Goal: Task Accomplishment & Management: Use online tool/utility

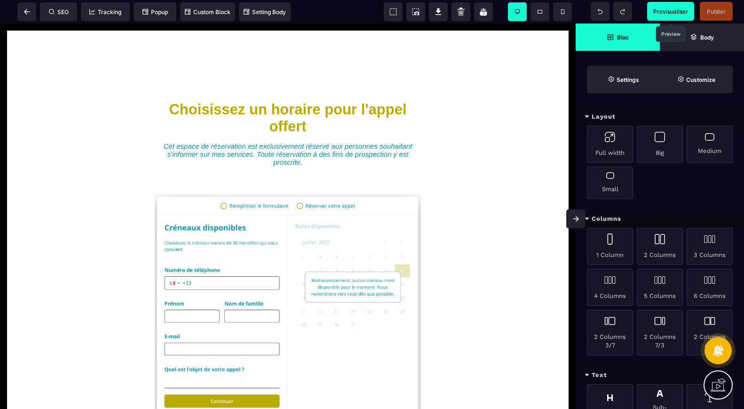
click at [673, 11] on span "Previsualiser" at bounding box center [671, 11] width 35 height 7
click at [720, 7] on span "Publier" at bounding box center [716, 11] width 33 height 19
click at [28, 15] on span at bounding box center [26, 11] width 19 height 19
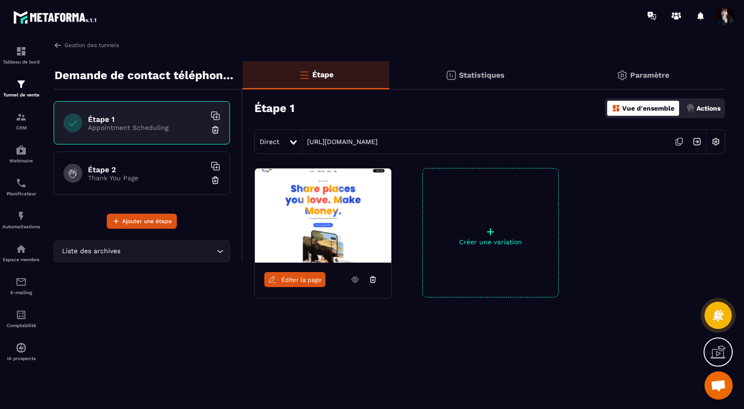
click at [104, 166] on h6 "Étape 2" at bounding box center [147, 169] width 118 height 9
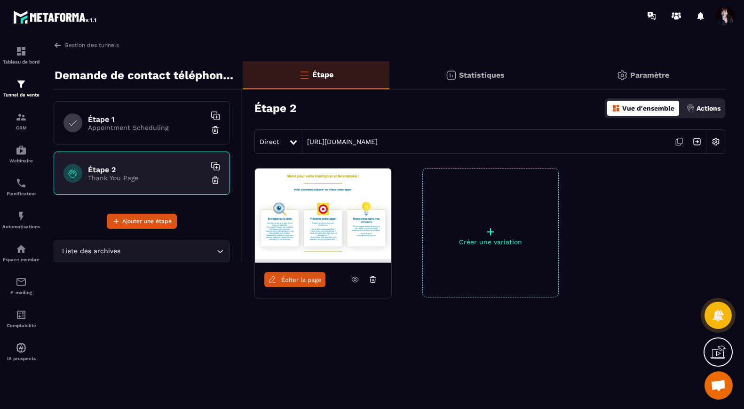
click at [115, 124] on p "Appointment Scheduling" at bounding box center [147, 128] width 118 height 8
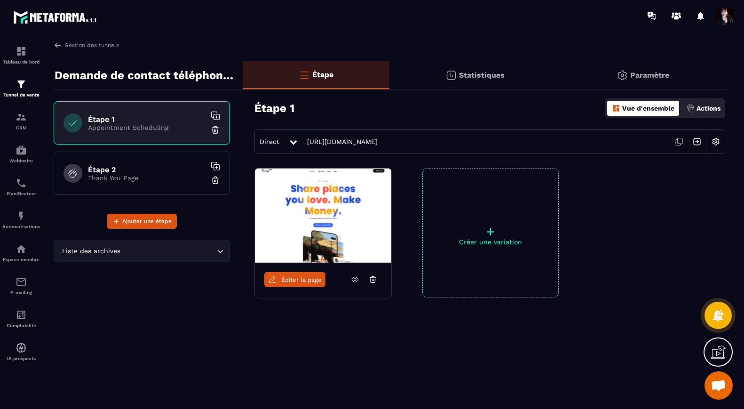
click at [479, 76] on p "Statistiques" at bounding box center [482, 75] width 46 height 9
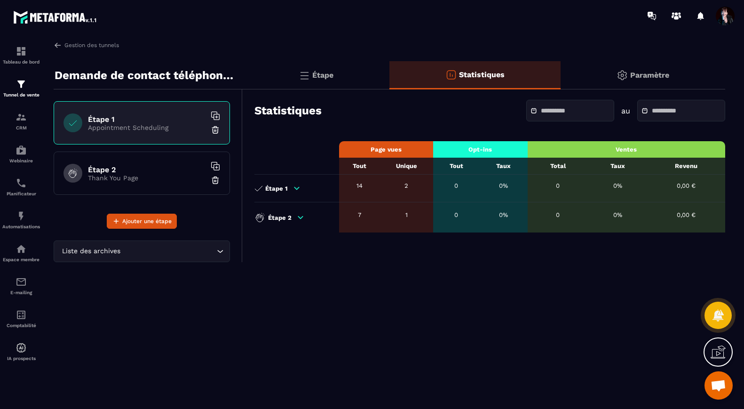
click at [300, 217] on icon at bounding box center [300, 217] width 5 height 2
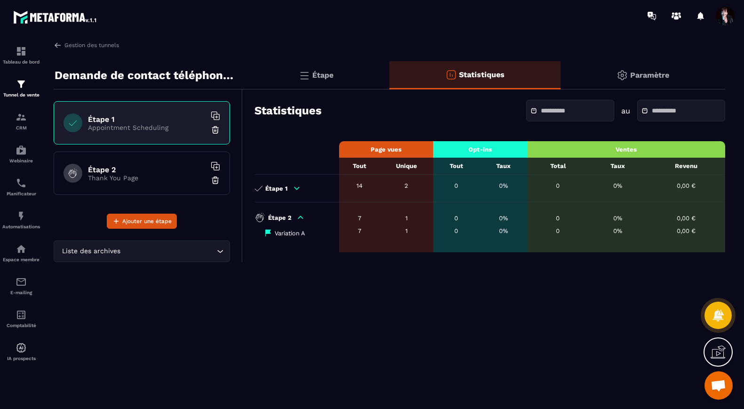
click at [300, 217] on icon at bounding box center [300, 217] width 5 height 2
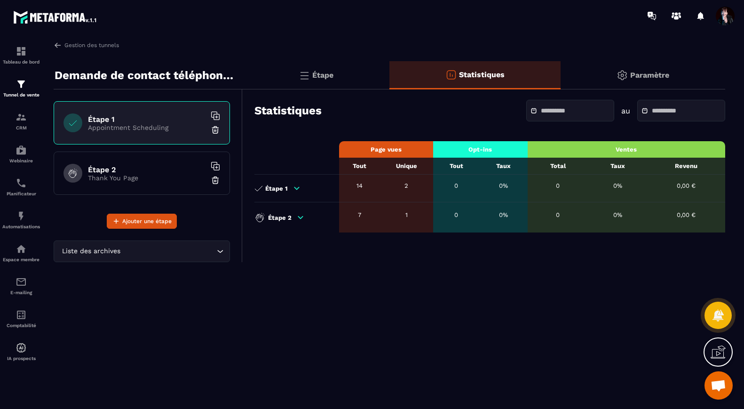
click at [296, 189] on icon at bounding box center [297, 188] width 5 height 2
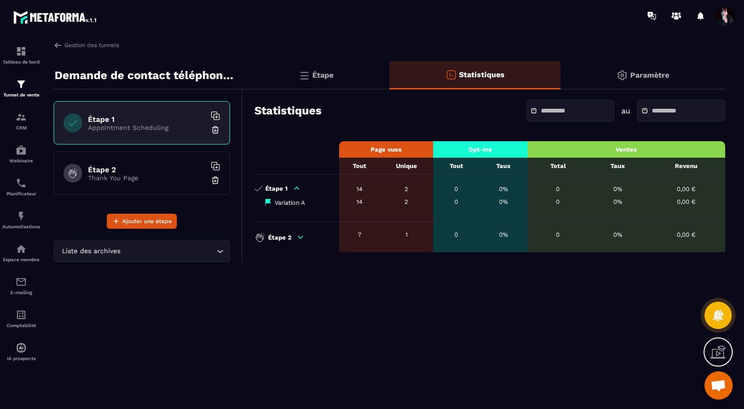
click at [296, 189] on icon at bounding box center [297, 188] width 5 height 2
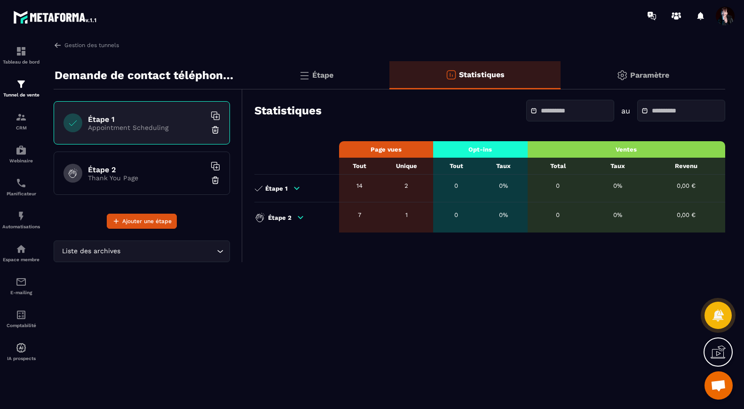
click at [299, 217] on icon at bounding box center [300, 217] width 5 height 2
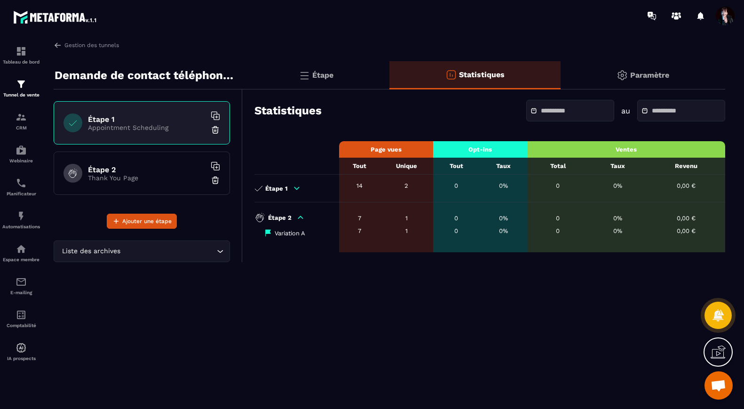
click at [299, 217] on icon at bounding box center [300, 217] width 5 height 2
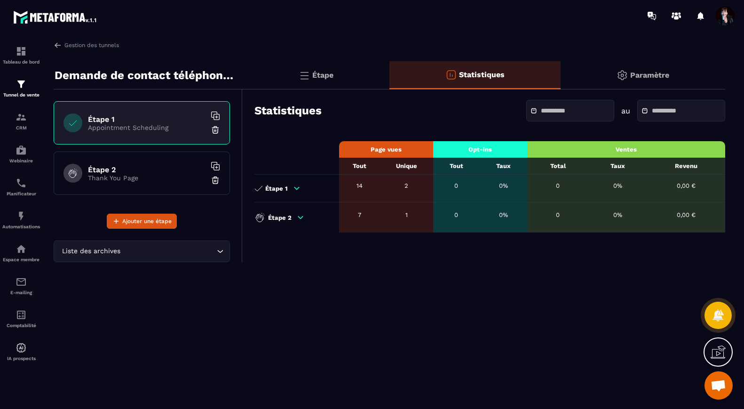
click at [321, 78] on p "Étape" at bounding box center [322, 75] width 21 height 9
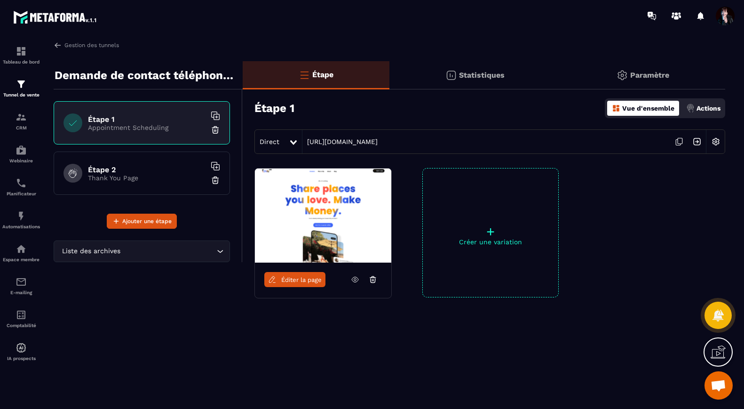
click at [651, 71] on p "Paramètre" at bounding box center [649, 75] width 39 height 9
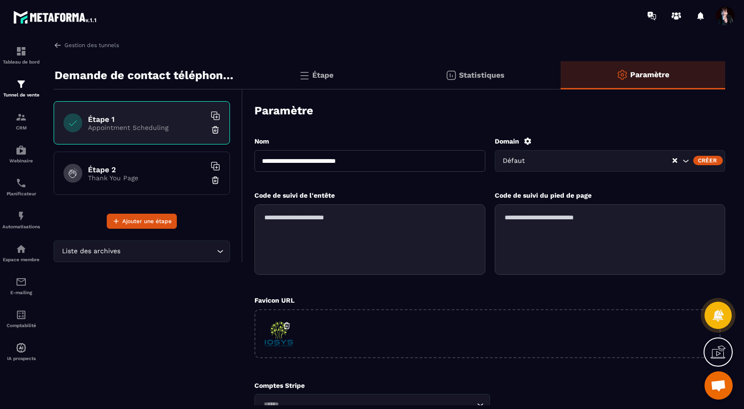
click at [390, 80] on div "Étape" at bounding box center [475, 75] width 171 height 28
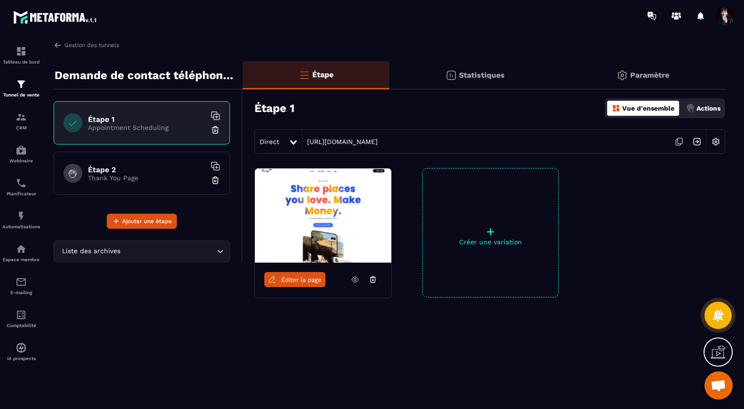
click at [295, 282] on span "Éditer la page" at bounding box center [301, 279] width 40 height 7
